Goal: Information Seeking & Learning: Learn about a topic

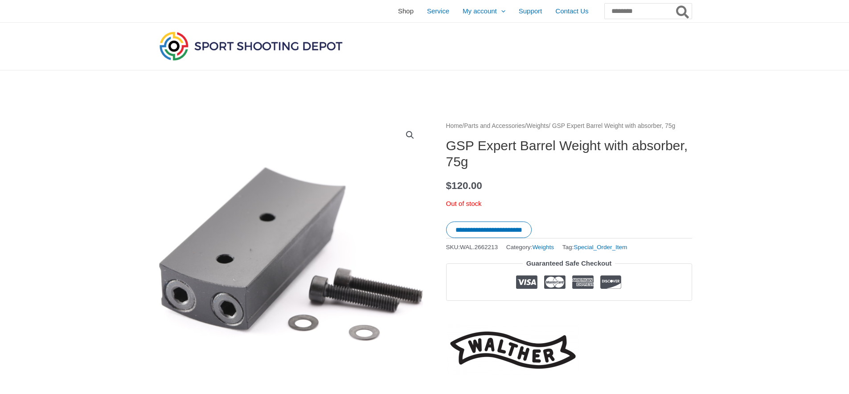
click at [398, 13] on span "Shop" at bounding box center [406, 11] width 16 height 22
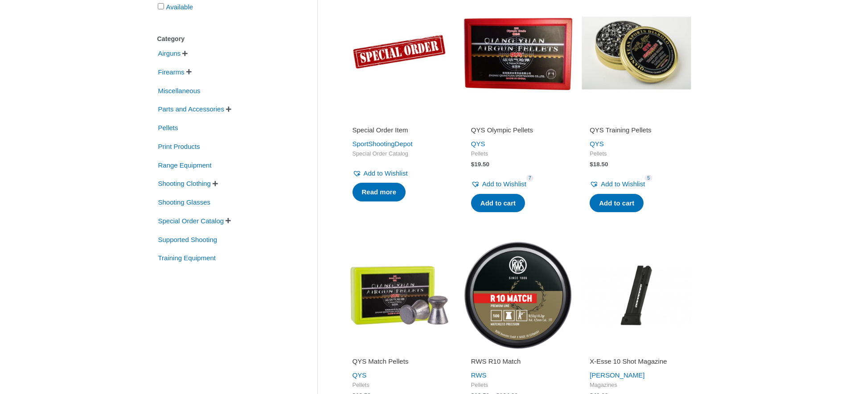
scroll to position [209, 0]
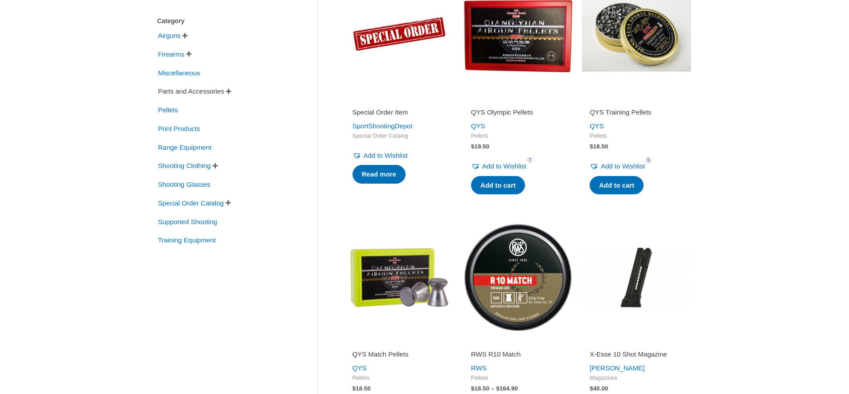
click at [218, 93] on span "Parts and Accessories" at bounding box center [191, 91] width 68 height 15
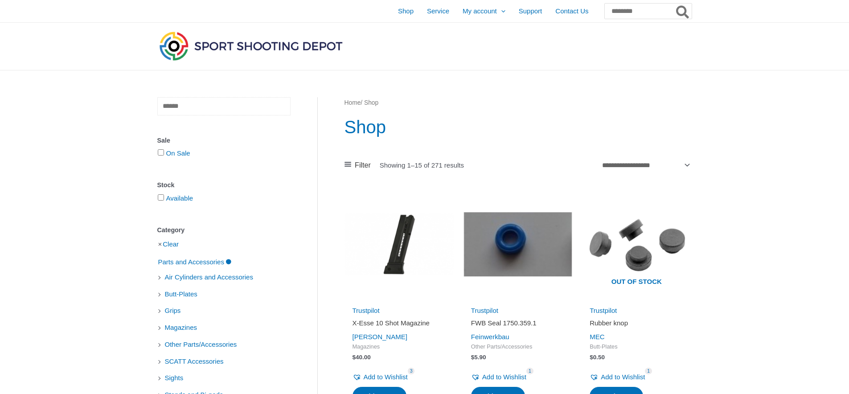
click at [222, 108] on input "text" at bounding box center [223, 106] width 133 height 18
type input "*******"
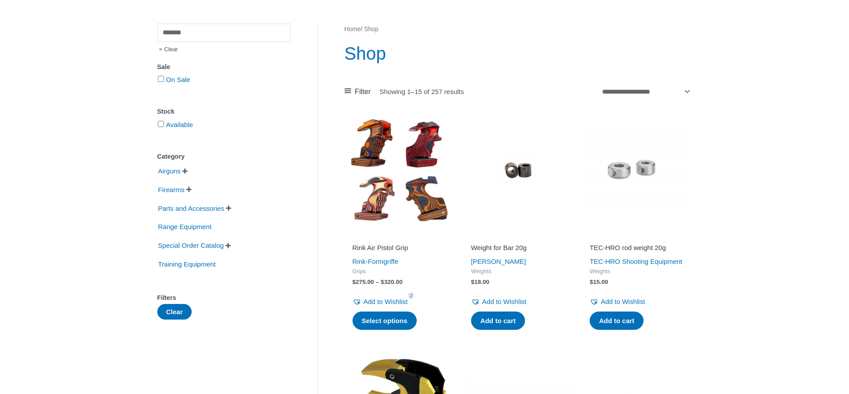
scroll to position [90, 0]
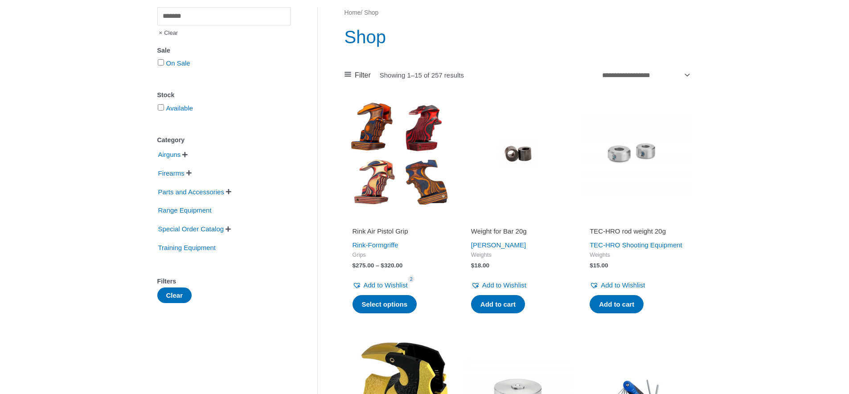
click at [434, 141] on img at bounding box center [399, 154] width 110 height 110
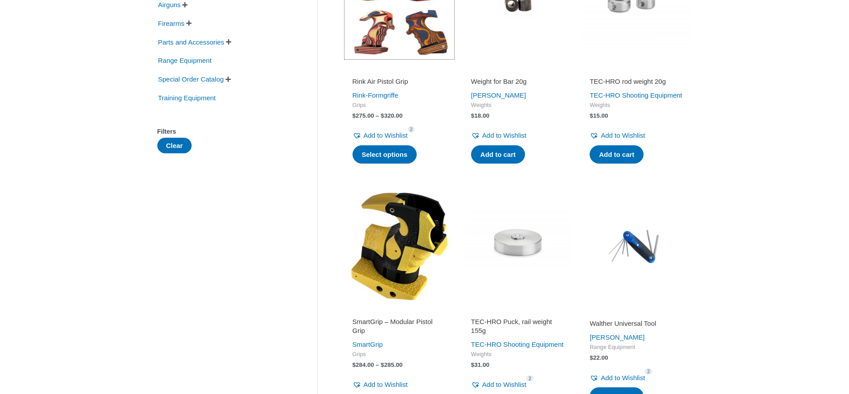
scroll to position [265, 0]
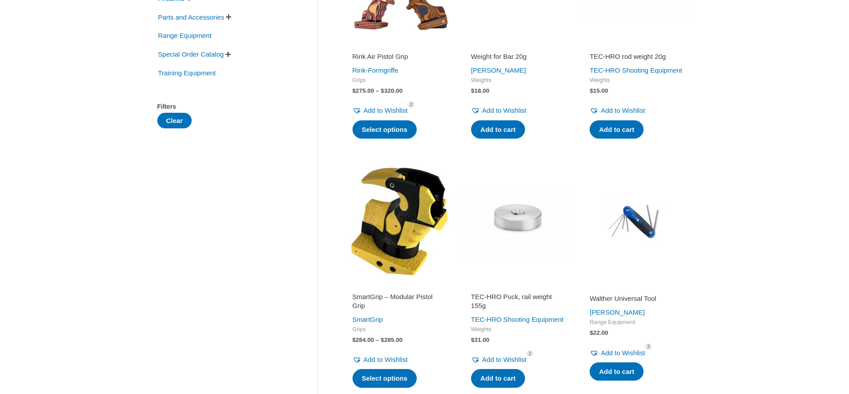
click at [405, 224] on img at bounding box center [399, 222] width 110 height 110
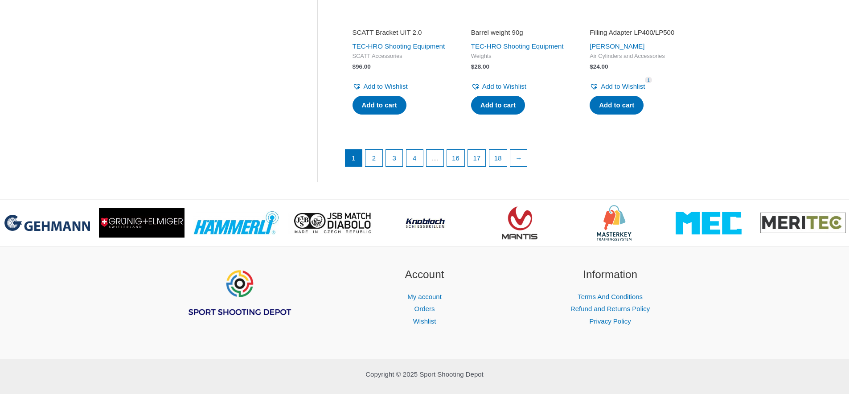
scroll to position [1288, 0]
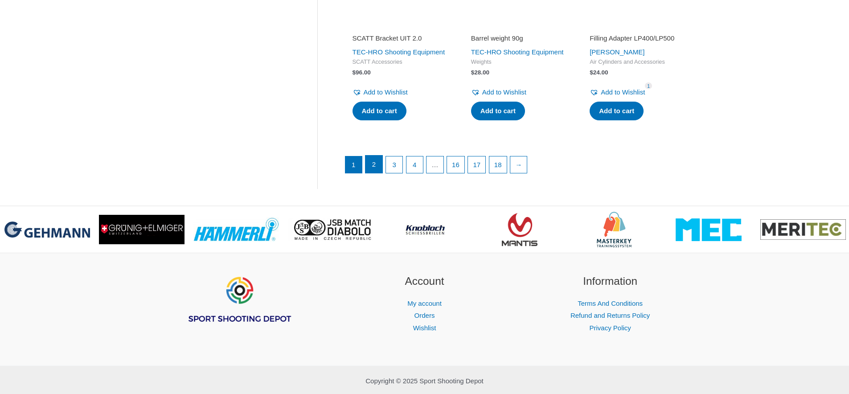
click at [377, 173] on link "2" at bounding box center [373, 164] width 17 height 18
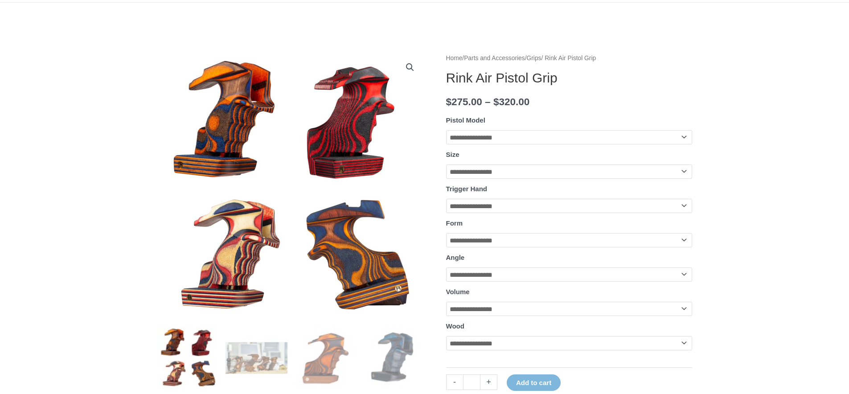
scroll to position [67, 0]
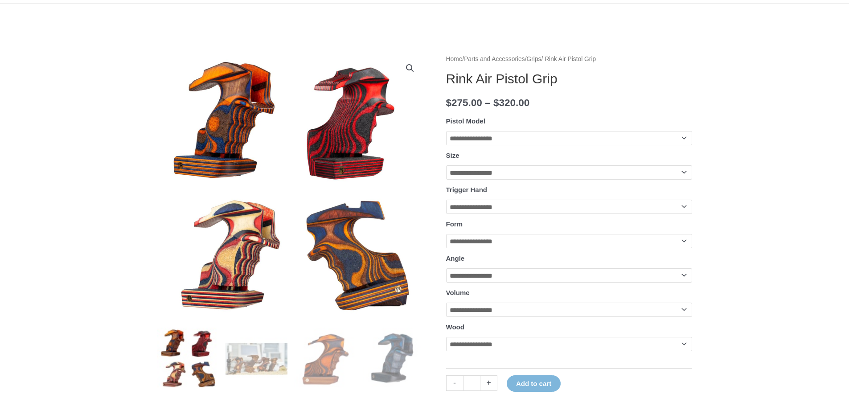
click at [446, 131] on select "**********" at bounding box center [569, 138] width 246 height 14
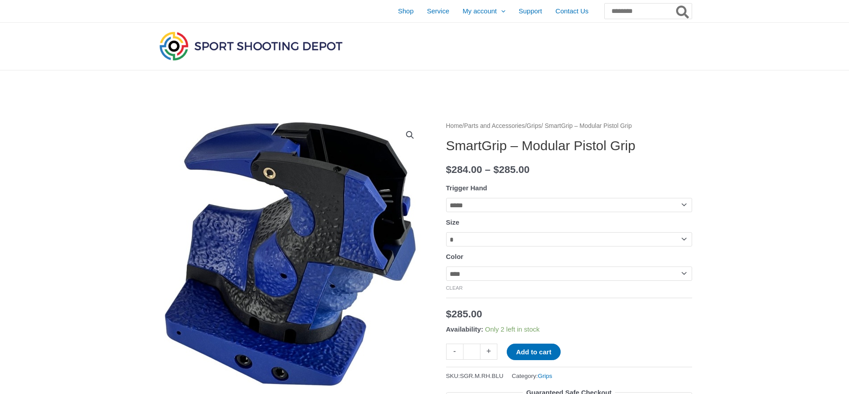
click at [564, 181] on div "**********" at bounding box center [569, 353] width 246 height 467
click at [571, 234] on tr "**********" at bounding box center [569, 231] width 246 height 31
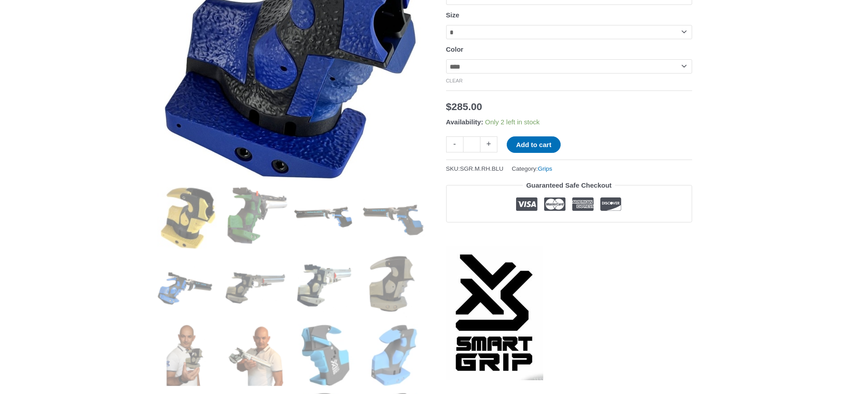
scroll to position [226, 0]
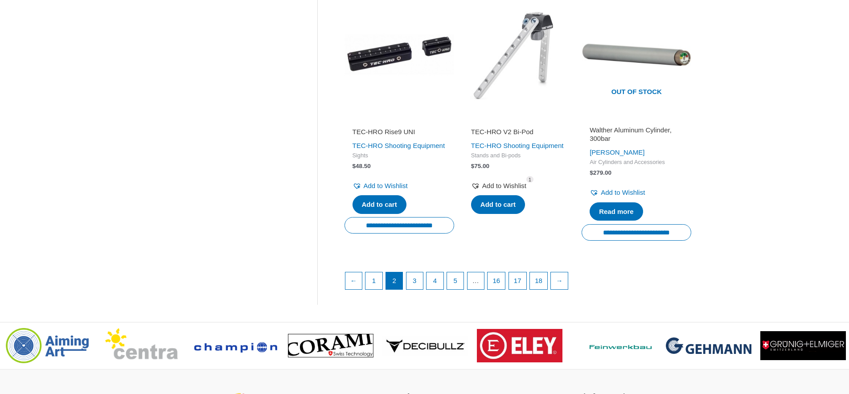
scroll to position [1214, 0]
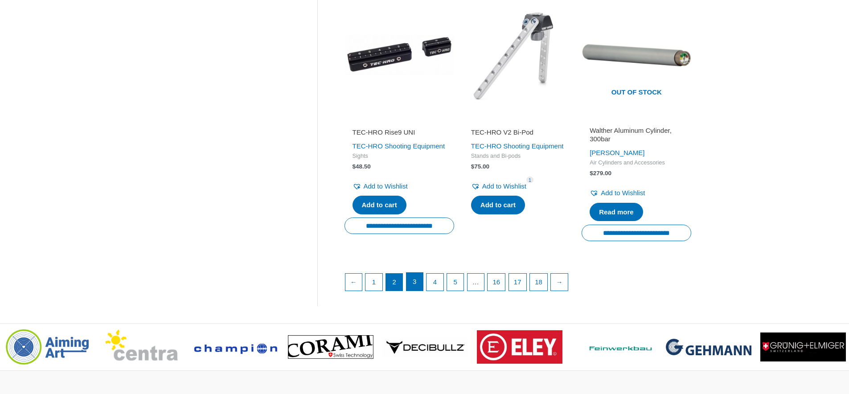
click at [415, 290] on link "3" at bounding box center [414, 282] width 17 height 18
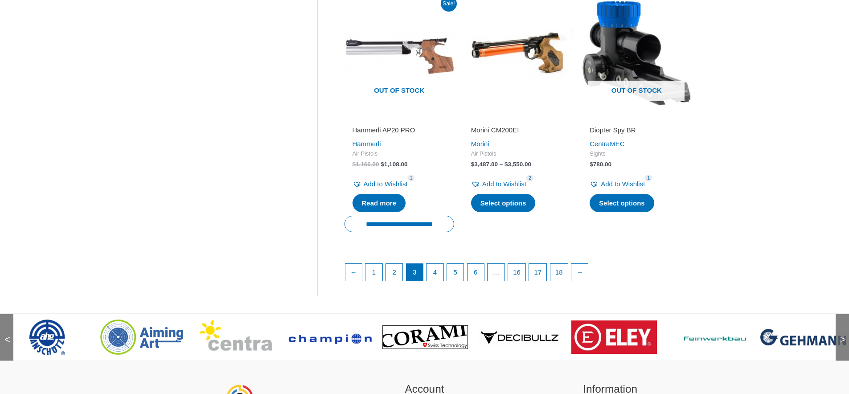
scroll to position [1225, 0]
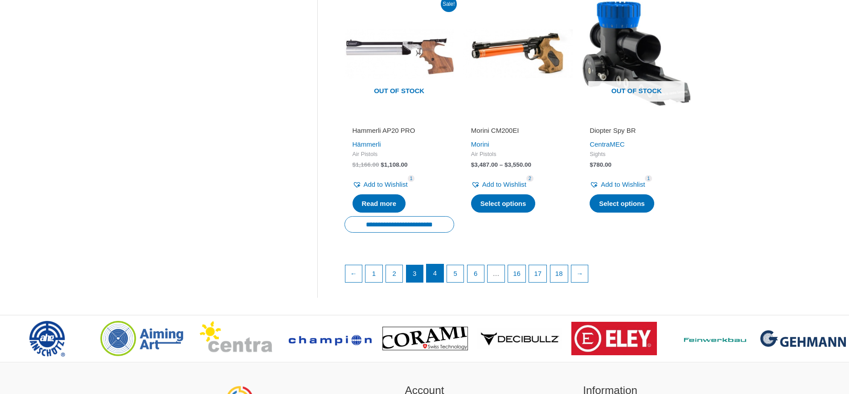
click at [440, 278] on link "4" at bounding box center [434, 273] width 17 height 18
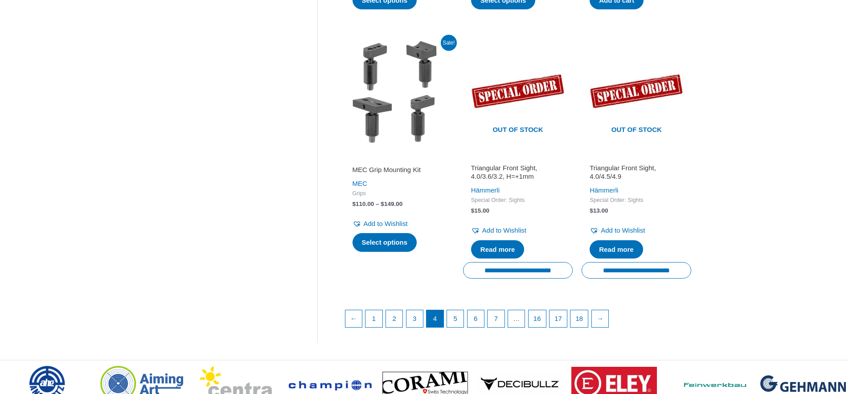
scroll to position [1178, 0]
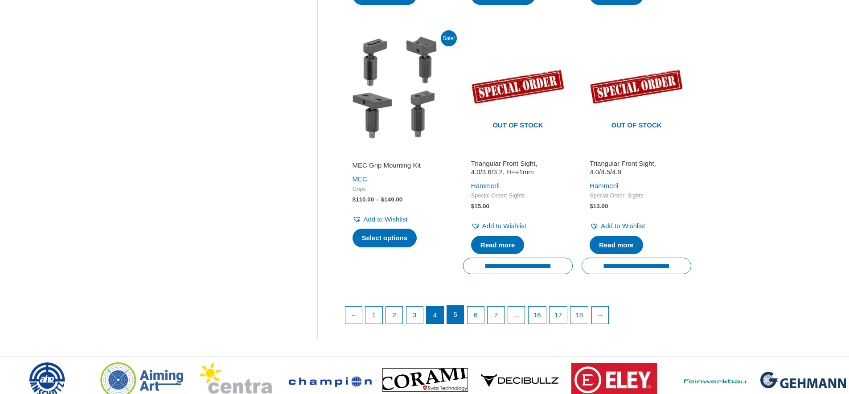
click at [458, 323] on link "5" at bounding box center [455, 315] width 17 height 18
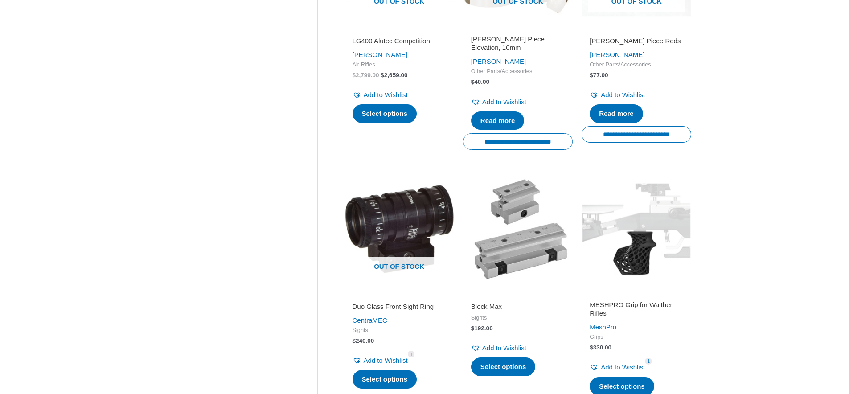
scroll to position [1206, 0]
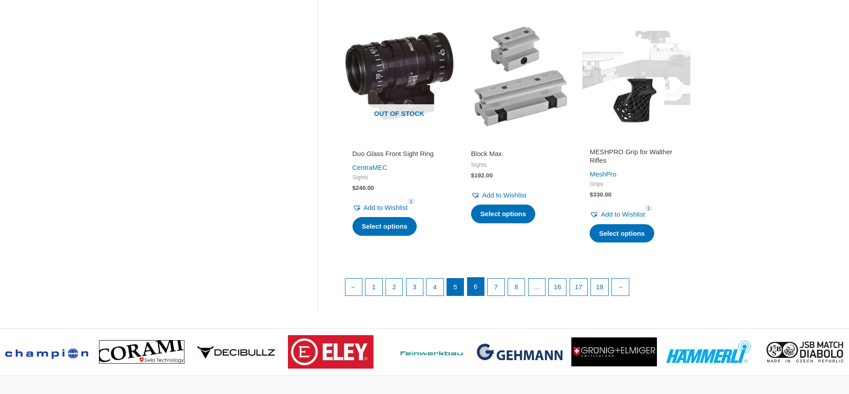
click at [482, 291] on link "6" at bounding box center [475, 287] width 17 height 18
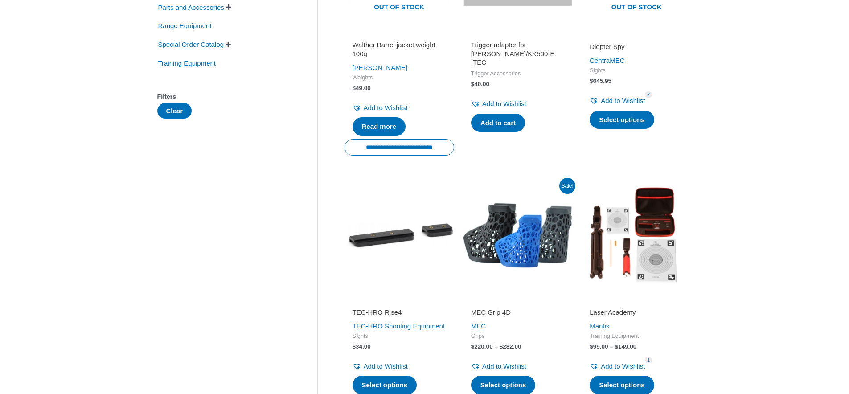
scroll to position [273, 0]
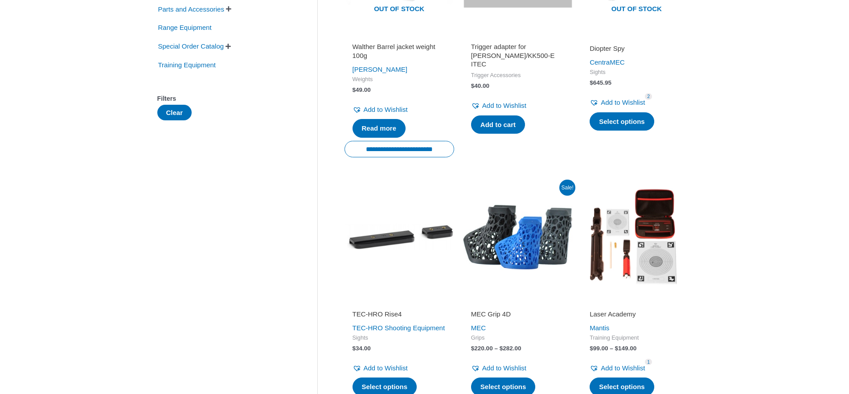
click at [543, 242] on img at bounding box center [518, 237] width 110 height 110
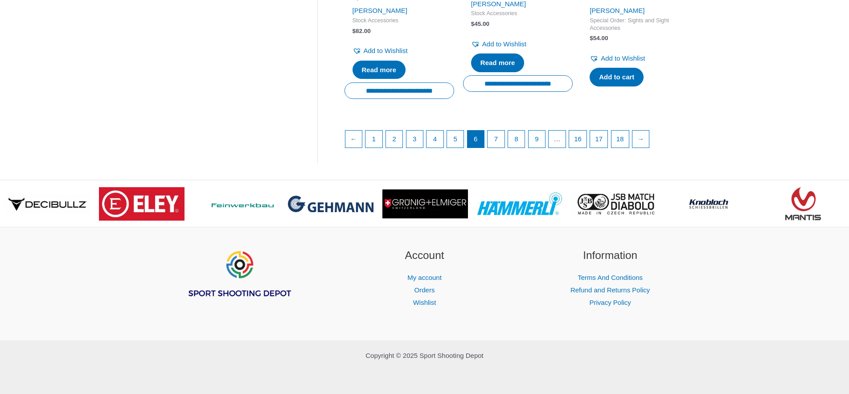
scroll to position [1383, 0]
click at [503, 147] on link "7" at bounding box center [495, 139] width 17 height 18
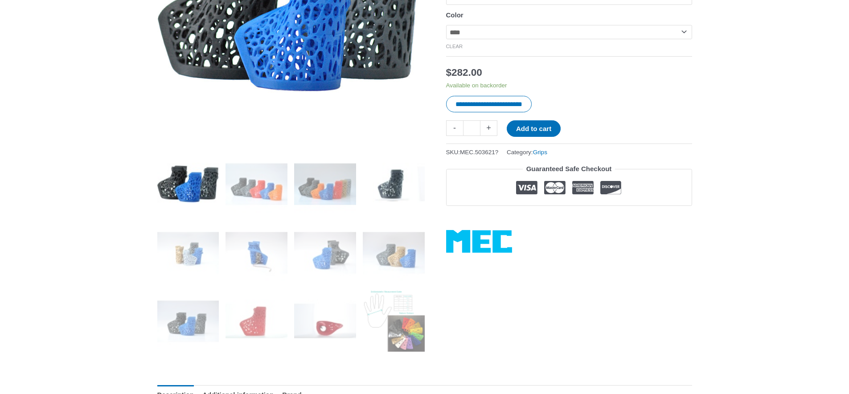
scroll to position [247, 0]
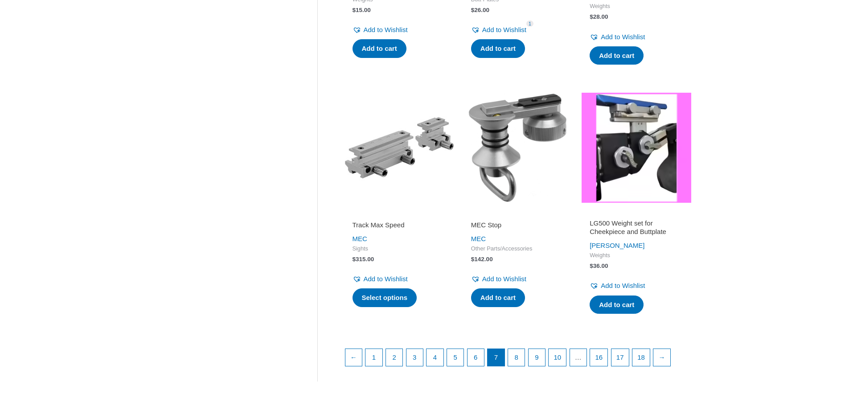
scroll to position [1110, 0]
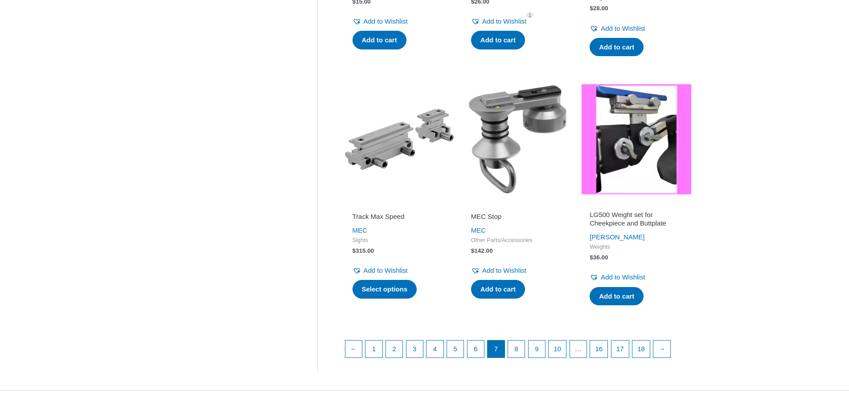
click at [513, 125] on img at bounding box center [518, 139] width 110 height 110
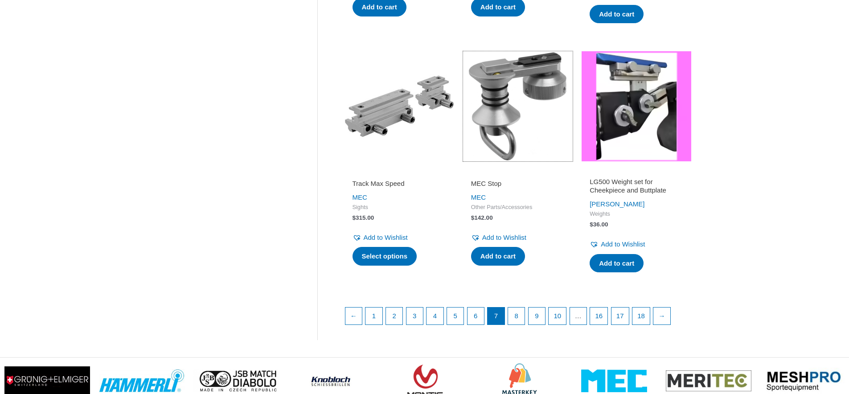
scroll to position [1170, 0]
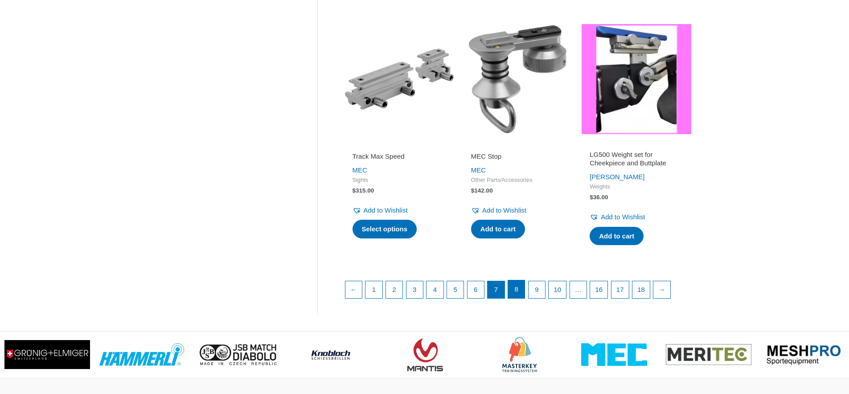
click at [523, 297] on link "8" at bounding box center [516, 289] width 17 height 18
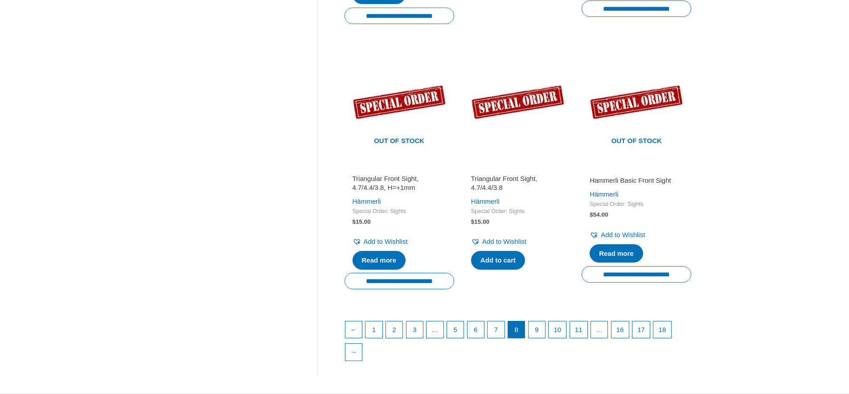
scroll to position [1243, 0]
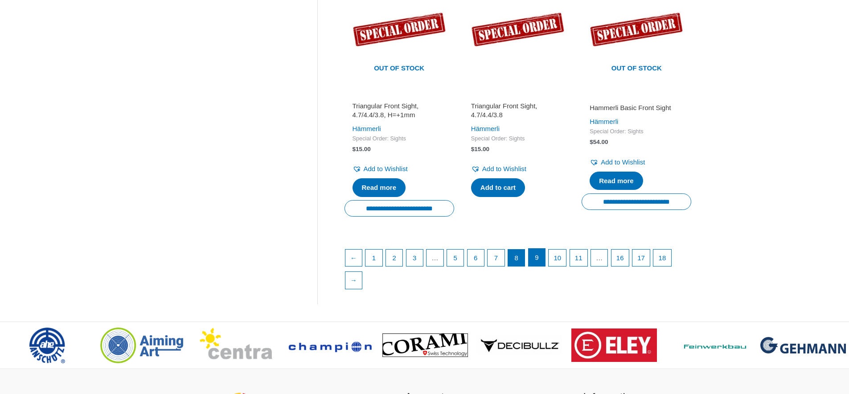
click at [544, 266] on link "9" at bounding box center [536, 258] width 17 height 18
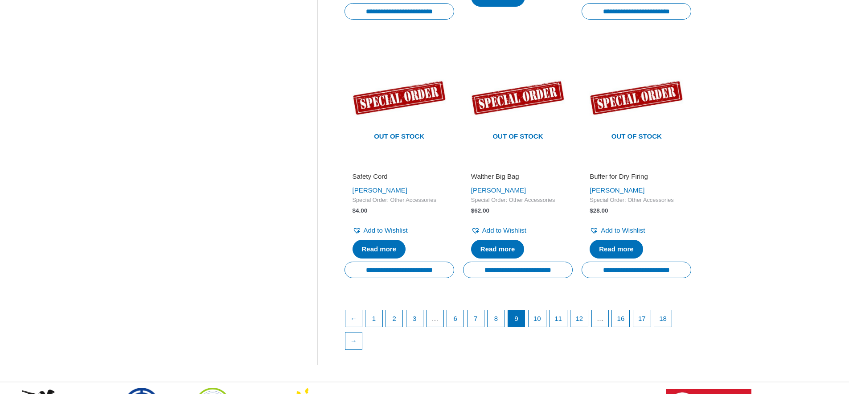
scroll to position [1274, 0]
